Goal: Check status: Check status

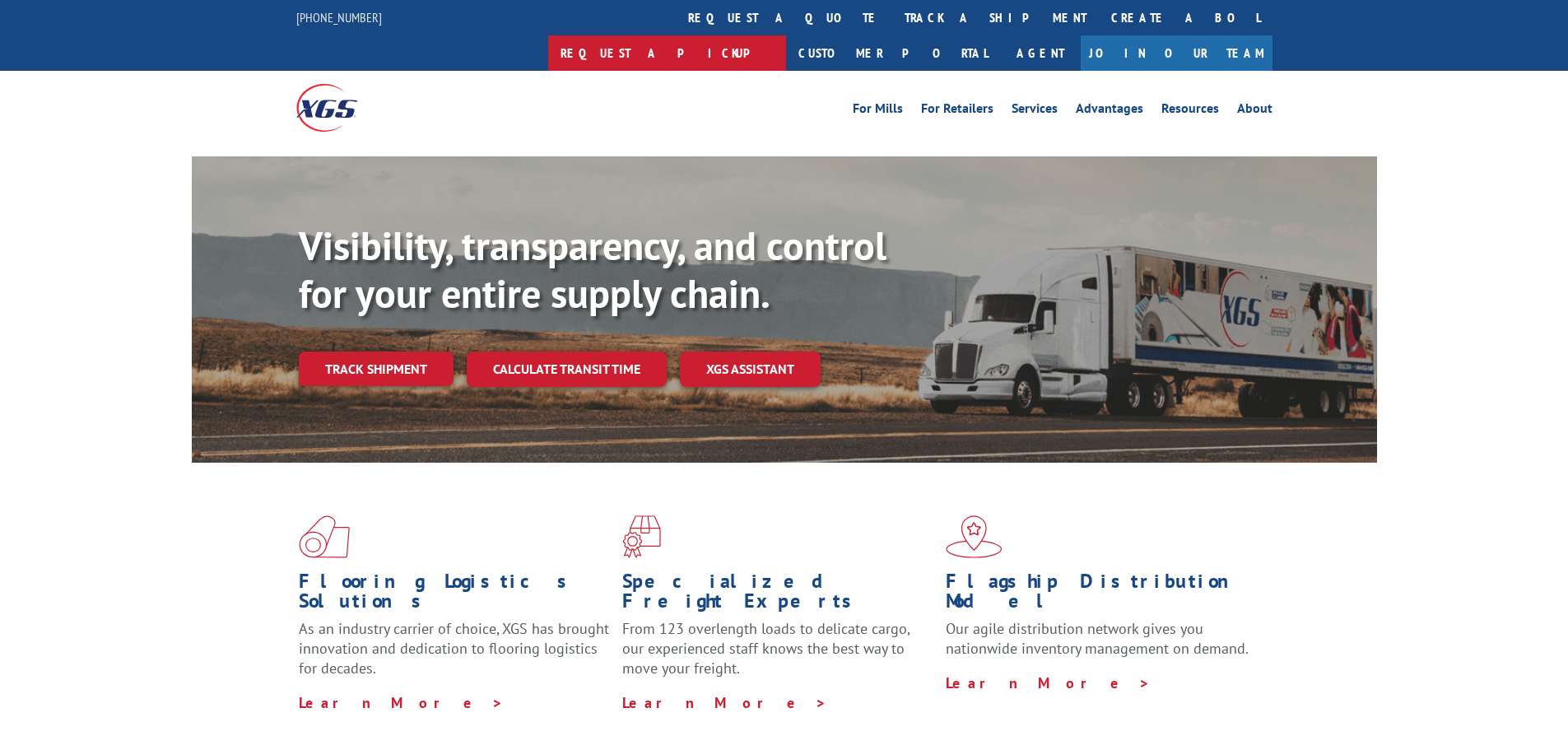
click at [786, 35] on link "Request a pickup" at bounding box center [667, 53] width 238 height 35
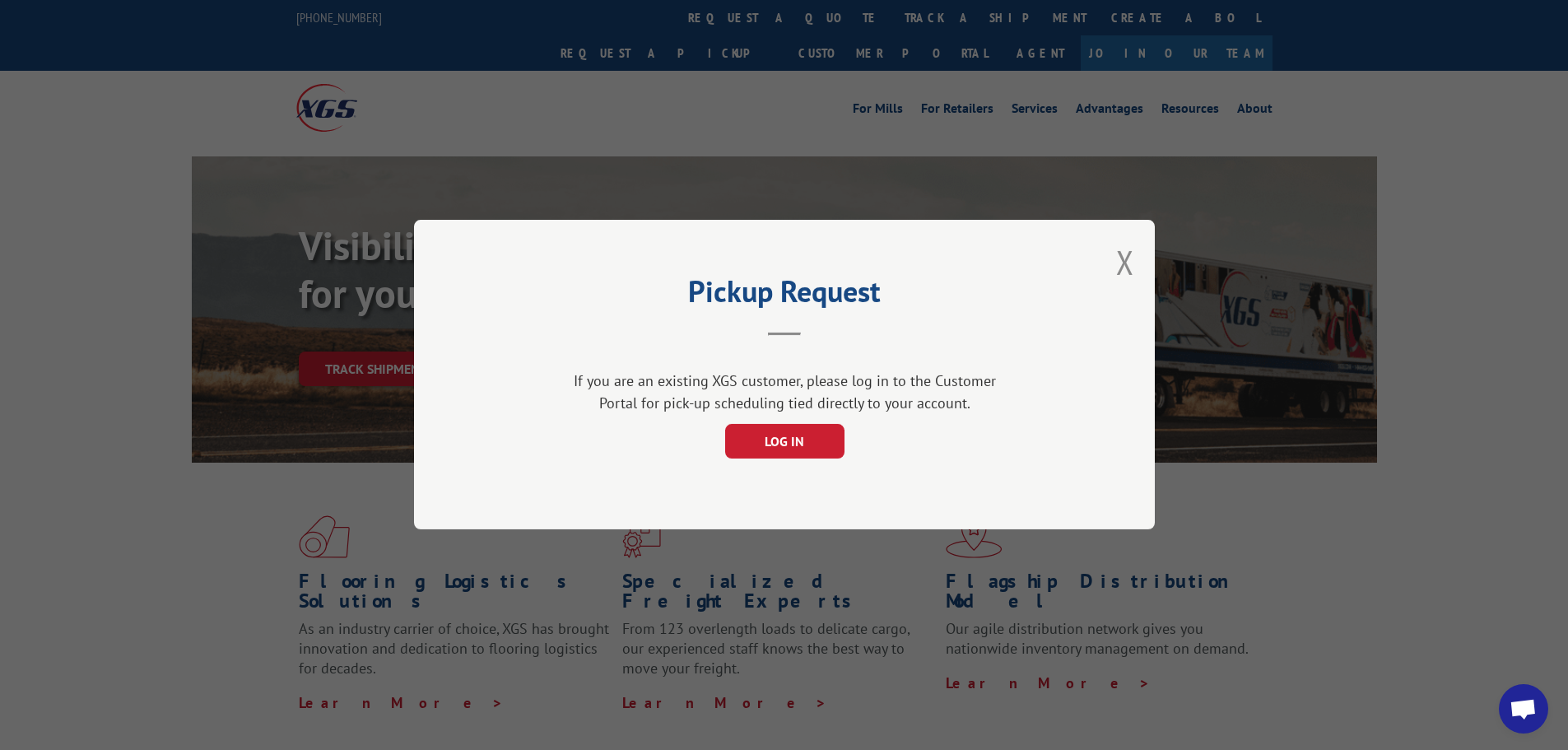
scroll to position [8430, 0]
click at [1120, 271] on button "Close modal" at bounding box center [1125, 262] width 18 height 44
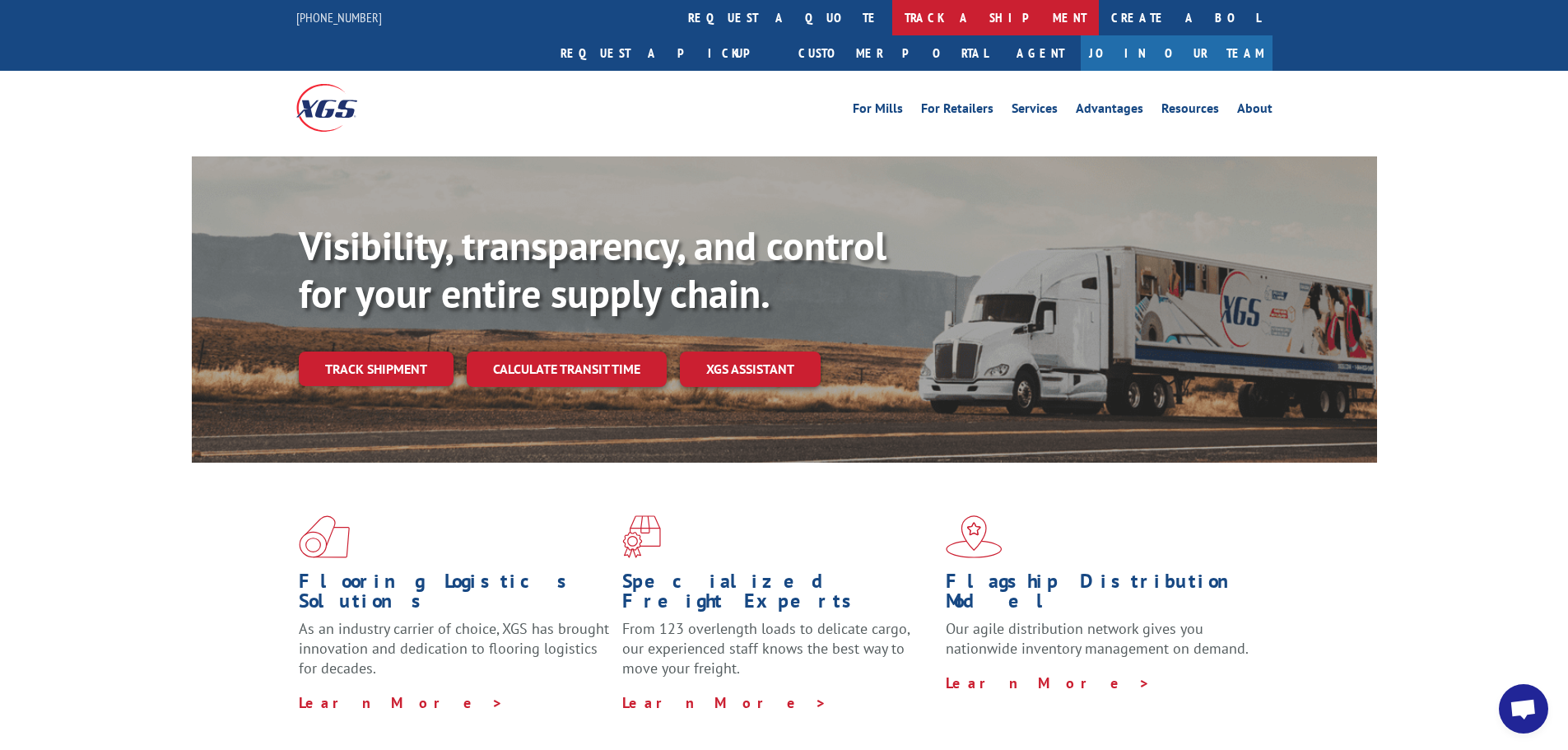
click at [892, 16] on link "track a shipment" at bounding box center [996, 17] width 207 height 35
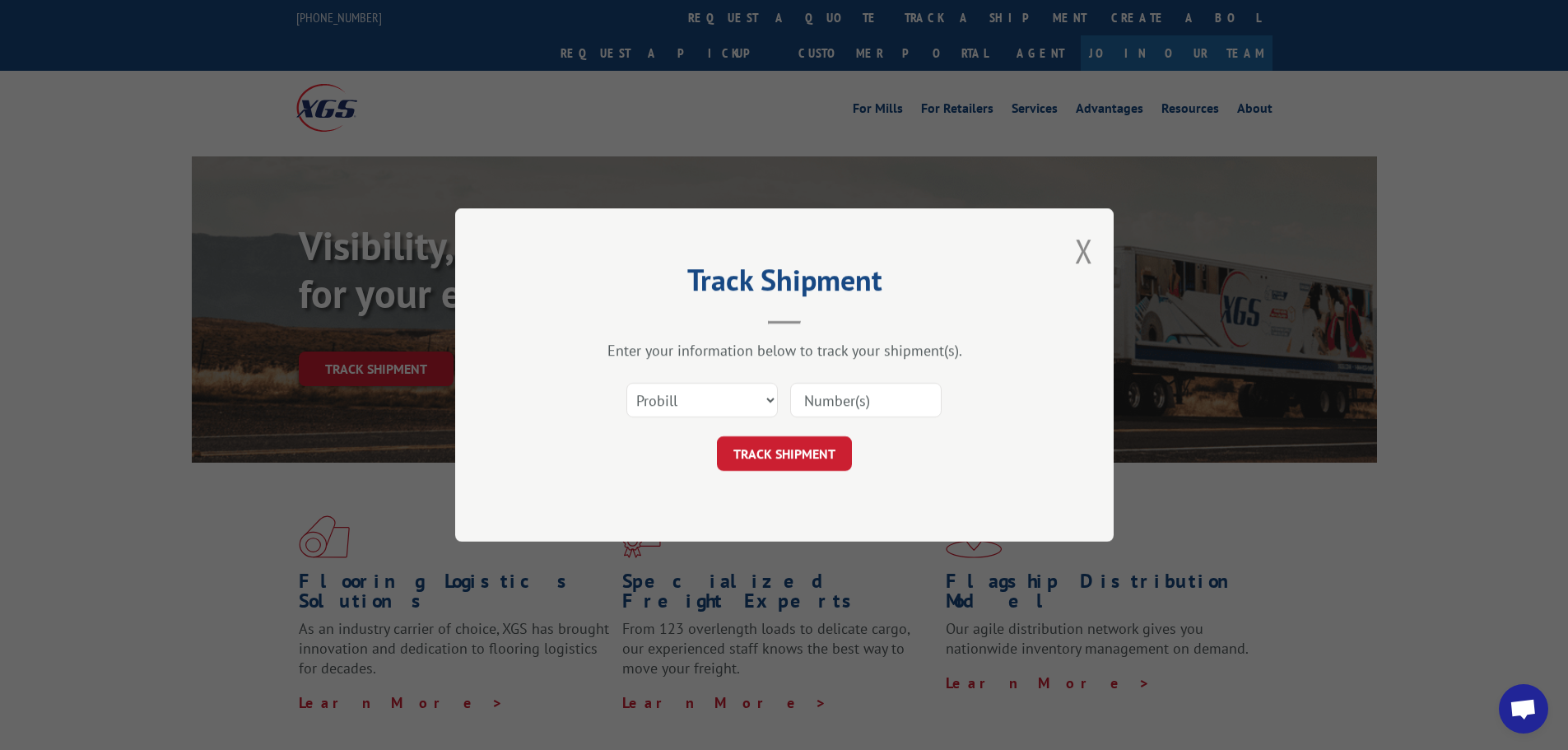
click at [874, 392] on input at bounding box center [866, 399] width 151 height 34
paste input "17590636"
type input "17590636"
click at [810, 459] on button "TRACK SHIPMENT" at bounding box center [784, 453] width 135 height 34
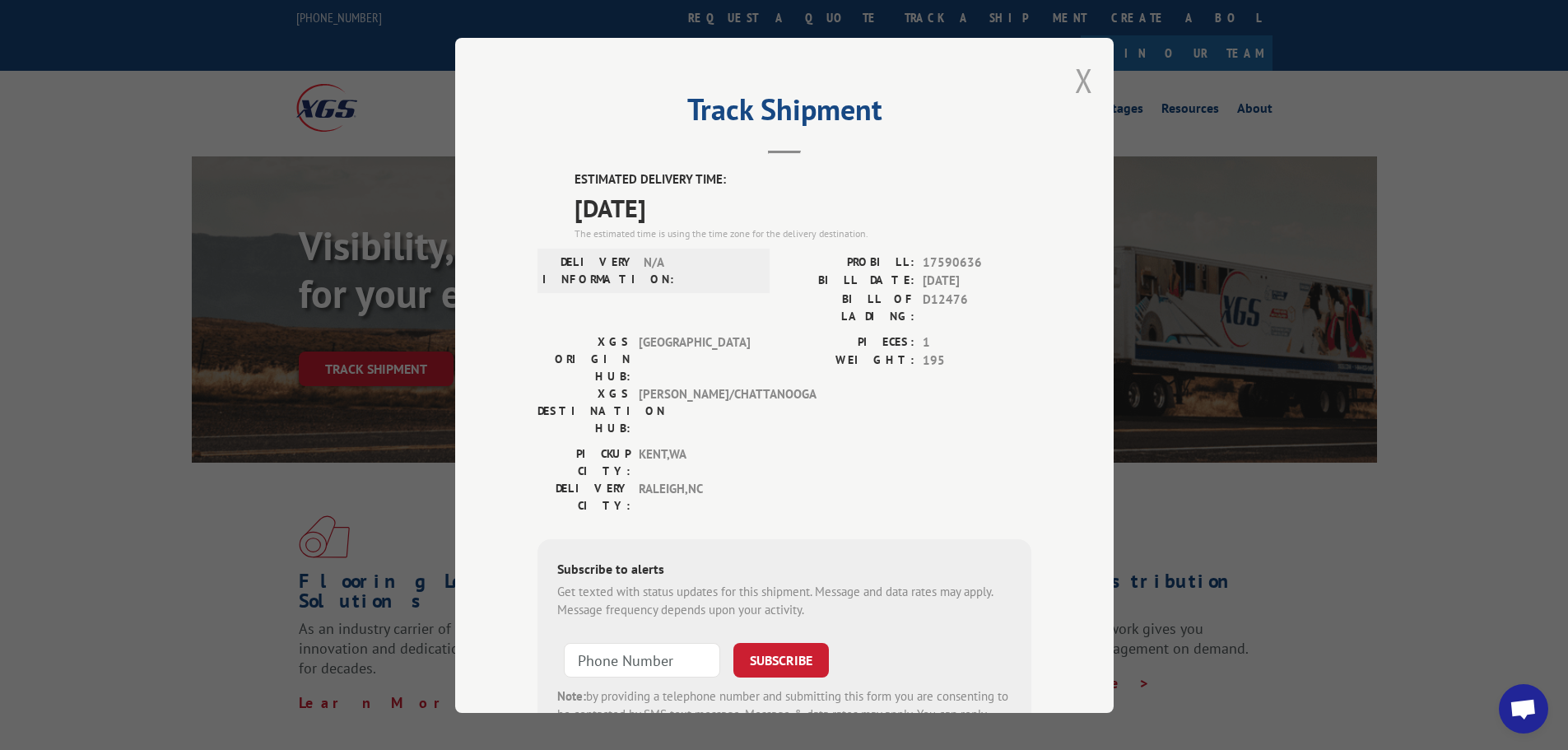
click at [1075, 84] on button "Close modal" at bounding box center [1084, 80] width 18 height 44
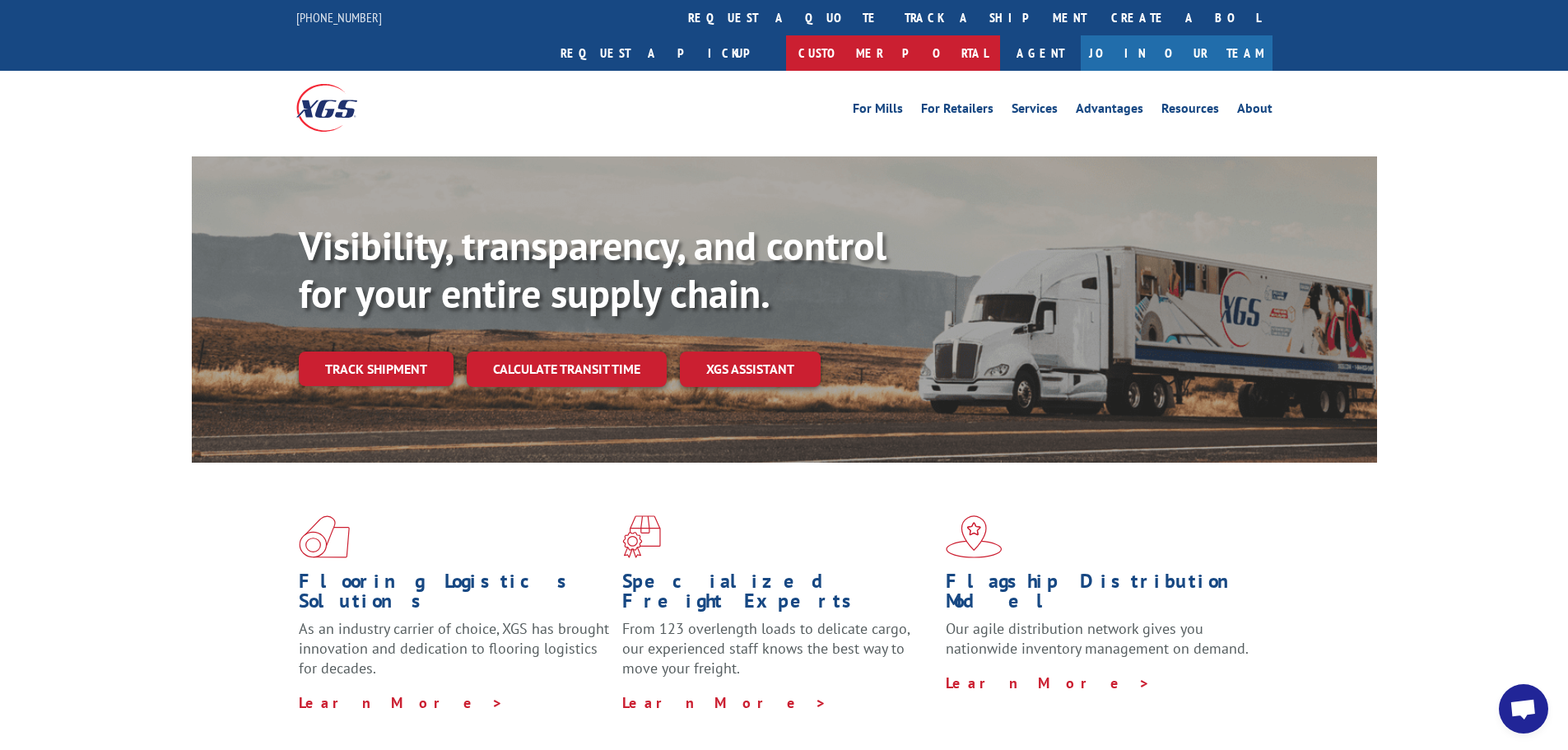
click at [1001, 35] on link "Customer Portal" at bounding box center [892, 53] width 214 height 35
